Goal: Transaction & Acquisition: Purchase product/service

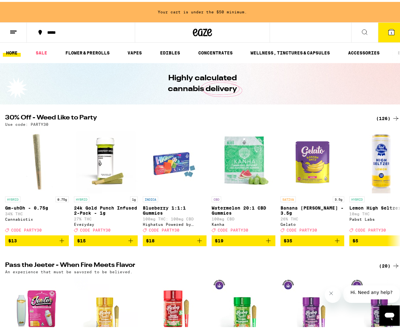
click at [376, 114] on div "(126)" at bounding box center [388, 117] width 24 height 8
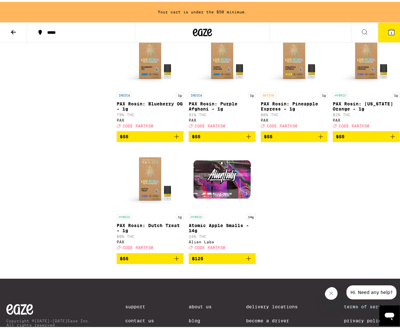
scroll to position [3730, 0]
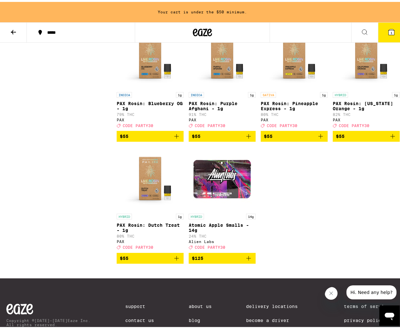
click at [247, 137] on icon "Add to bag" at bounding box center [248, 134] width 4 height 4
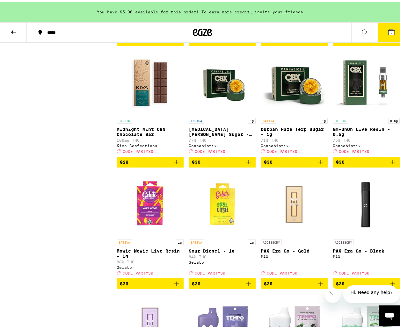
scroll to position [2609, 0]
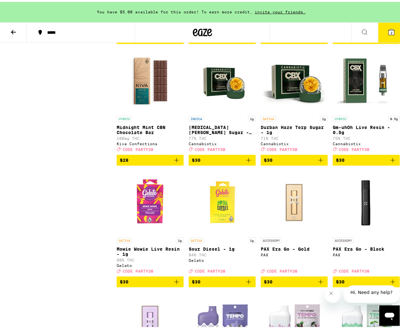
click at [391, 162] on icon "Add to bag" at bounding box center [393, 159] width 8 height 8
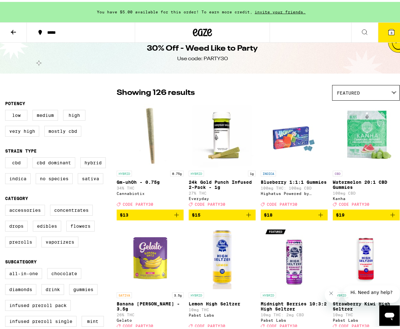
scroll to position [0, 0]
